Goal: Task Accomplishment & Management: Use online tool/utility

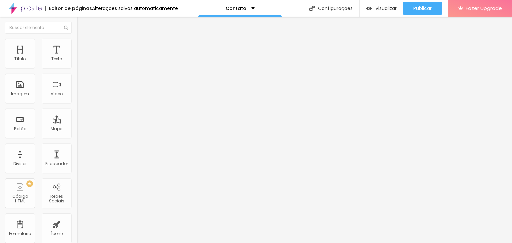
drag, startPoint x: 45, startPoint y: 76, endPoint x: 0, endPoint y: 75, distance: 44.6
click at [77, 75] on div "Endereço Alboom Brasil Alinhamento 15 Zoom" at bounding box center [115, 118] width 77 height 133
type input "Rua Flor de Madeira, 121"
click at [383, 8] on span "Visualizar" at bounding box center [385, 8] width 21 height 5
click at [19, 95] on div "Imagem" at bounding box center [20, 94] width 18 height 5
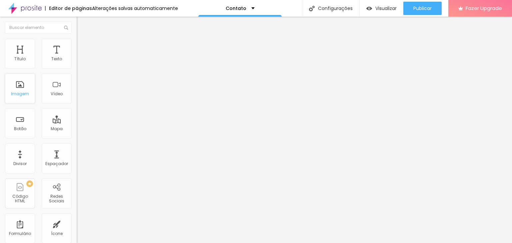
click at [21, 92] on div "Imagem" at bounding box center [20, 94] width 18 height 5
click at [20, 87] on div "Imagem" at bounding box center [20, 89] width 30 height 30
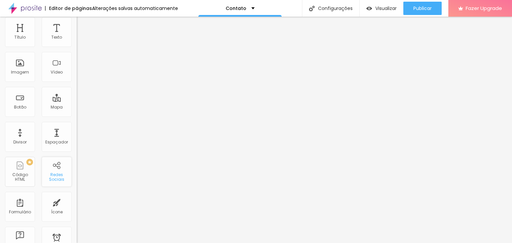
scroll to position [33, 0]
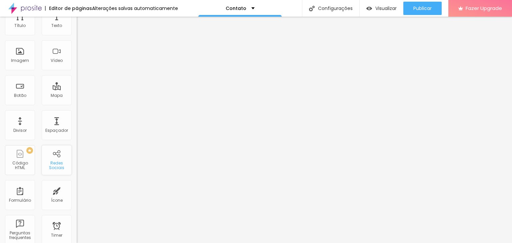
click at [47, 164] on div "Redes Sociais" at bounding box center [56, 166] width 26 height 10
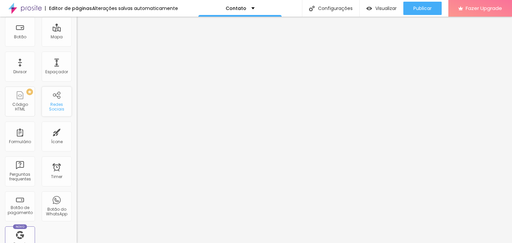
scroll to position [100, 0]
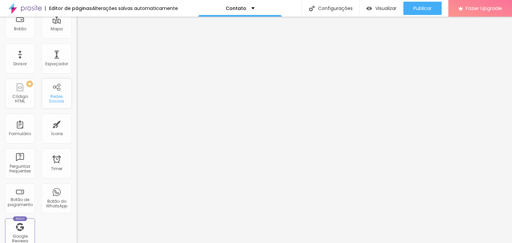
click at [56, 96] on div "Redes Sociais" at bounding box center [56, 99] width 26 height 10
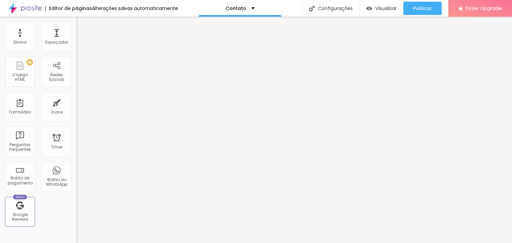
scroll to position [133, 0]
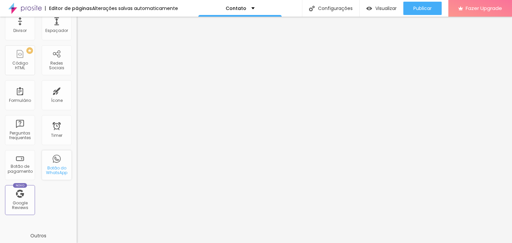
click at [56, 170] on div "Botão do WhatsApp" at bounding box center [56, 171] width 26 height 10
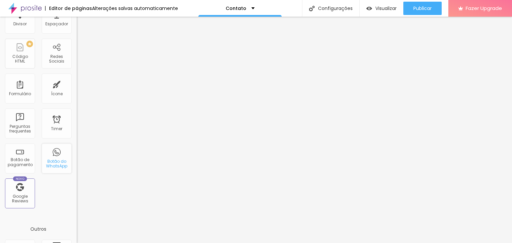
scroll to position [0, 0]
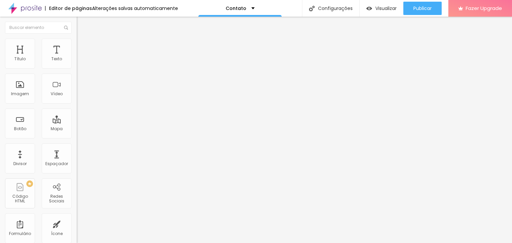
click at [77, 68] on input "text" at bounding box center [117, 64] width 80 height 7
type input "(11)93242-6900"
click at [382, 4] on div "Visualizar" at bounding box center [381, 8] width 30 height 13
click at [77, 67] on img at bounding box center [79, 69] width 5 height 5
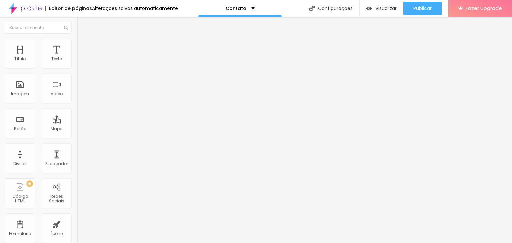
click at [77, 135] on div "Instagram" at bounding box center [115, 137] width 77 height 4
click at [77, 226] on input "https://" at bounding box center [117, 229] width 80 height 7
paste input "https://www.instagram.com/"
type input "https://https://www.instagram.com/liliancamilofotografia"
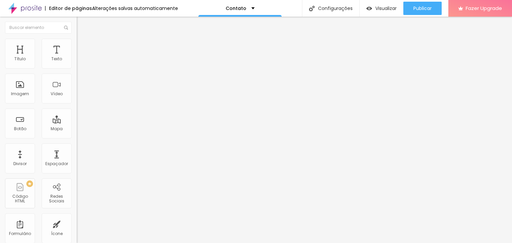
click at [77, 183] on div "Editar Redes Sociais Conteúdo Estilo Avançado Instagram Rede social Instagram E…" at bounding box center [115, 130] width 77 height 226
click at [382, 7] on span "Visualizar" at bounding box center [385, 8] width 21 height 5
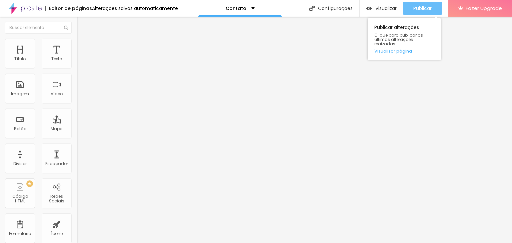
click at [413, 7] on span "Publicar" at bounding box center [422, 8] width 18 height 5
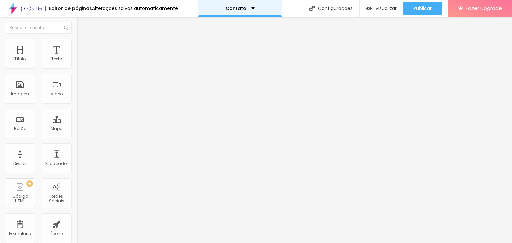
click at [253, 11] on div "Contato" at bounding box center [239, 8] width 83 height 17
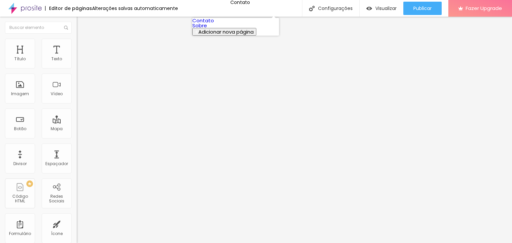
click at [207, 29] on link "Sobre" at bounding box center [199, 25] width 15 height 7
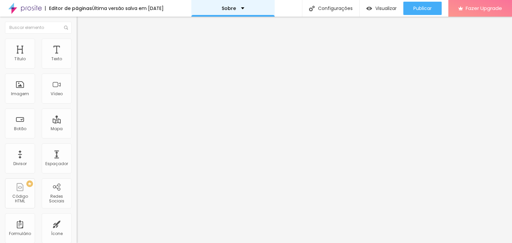
click at [249, 9] on div "Sobre" at bounding box center [232, 8] width 83 height 17
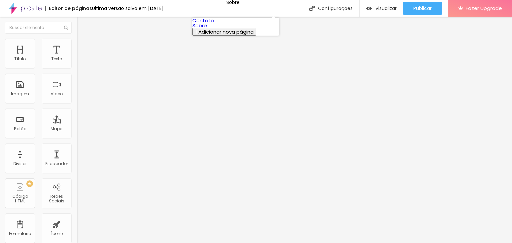
click at [229, 35] on span "Adicionar nova página" at bounding box center [225, 31] width 55 height 7
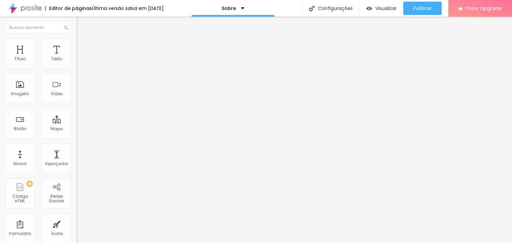
click at [18, 91] on div "Imagem" at bounding box center [20, 89] width 30 height 30
click at [26, 96] on div "Imagem" at bounding box center [20, 89] width 30 height 30
click at [19, 85] on div "Imagem" at bounding box center [20, 89] width 30 height 30
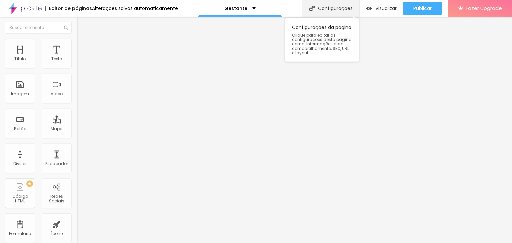
click at [321, 11] on div "Configurações" at bounding box center [330, 8] width 57 height 17
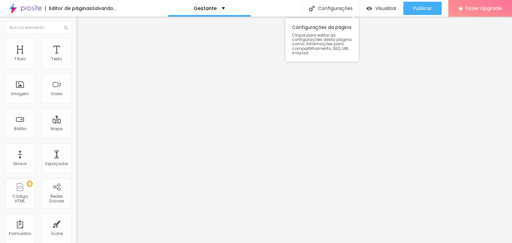
click at [322, 16] on div "Configurações da página Clique para editar as configurações desta página como: …" at bounding box center [321, 38] width 73 height 47
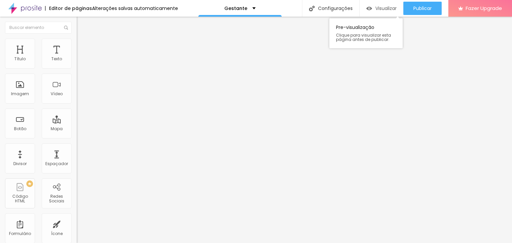
click at [375, 6] on span "Visualizar" at bounding box center [385, 8] width 21 height 5
click at [82, 27] on img "button" at bounding box center [84, 24] width 5 height 5
click at [82, 22] on img "button" at bounding box center [84, 24] width 5 height 5
click at [82, 24] on img "button" at bounding box center [84, 24] width 5 height 5
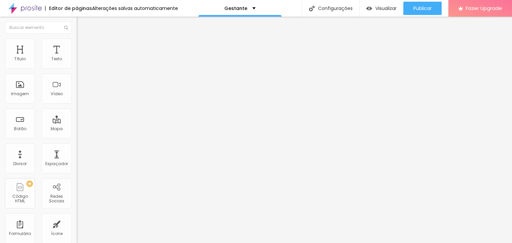
click at [82, 23] on img "button" at bounding box center [84, 24] width 5 height 5
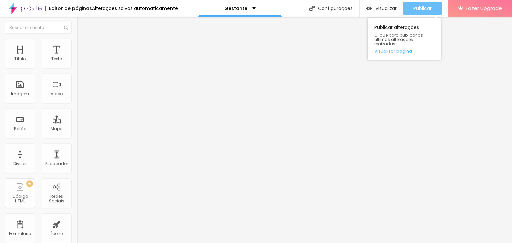
click at [423, 6] on span "Publicar" at bounding box center [422, 8] width 18 height 5
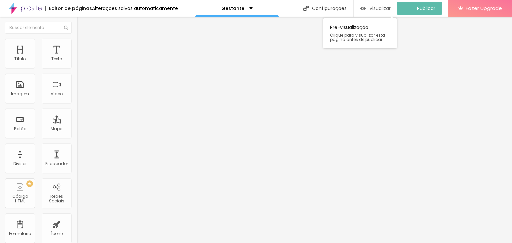
click at [389, 9] on span "Visualizar" at bounding box center [379, 8] width 21 height 5
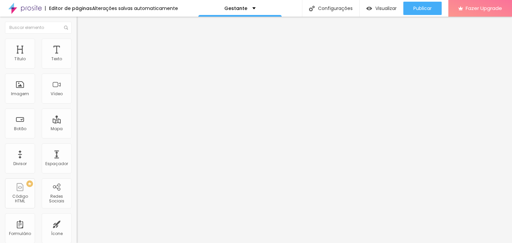
click at [116, 243] on div at bounding box center [256, 247] width 512 height 0
click at [12, 96] on div "Imagem" at bounding box center [20, 94] width 18 height 5
click at [20, 90] on div "Imagem" at bounding box center [20, 89] width 30 height 30
click at [82, 23] on img "button" at bounding box center [84, 24] width 5 height 5
click at [82, 24] on img "button" at bounding box center [84, 24] width 5 height 5
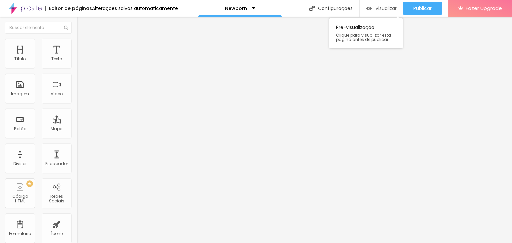
click at [392, 6] on span "Visualizar" at bounding box center [385, 8] width 21 height 5
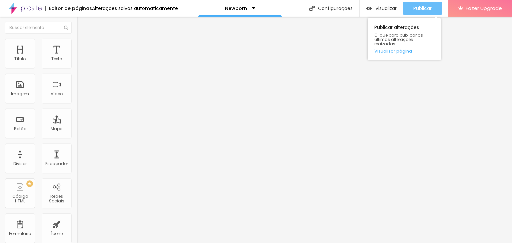
click at [424, 6] on span "Publicar" at bounding box center [422, 8] width 18 height 5
